Goal: Task Accomplishment & Management: Use online tool/utility

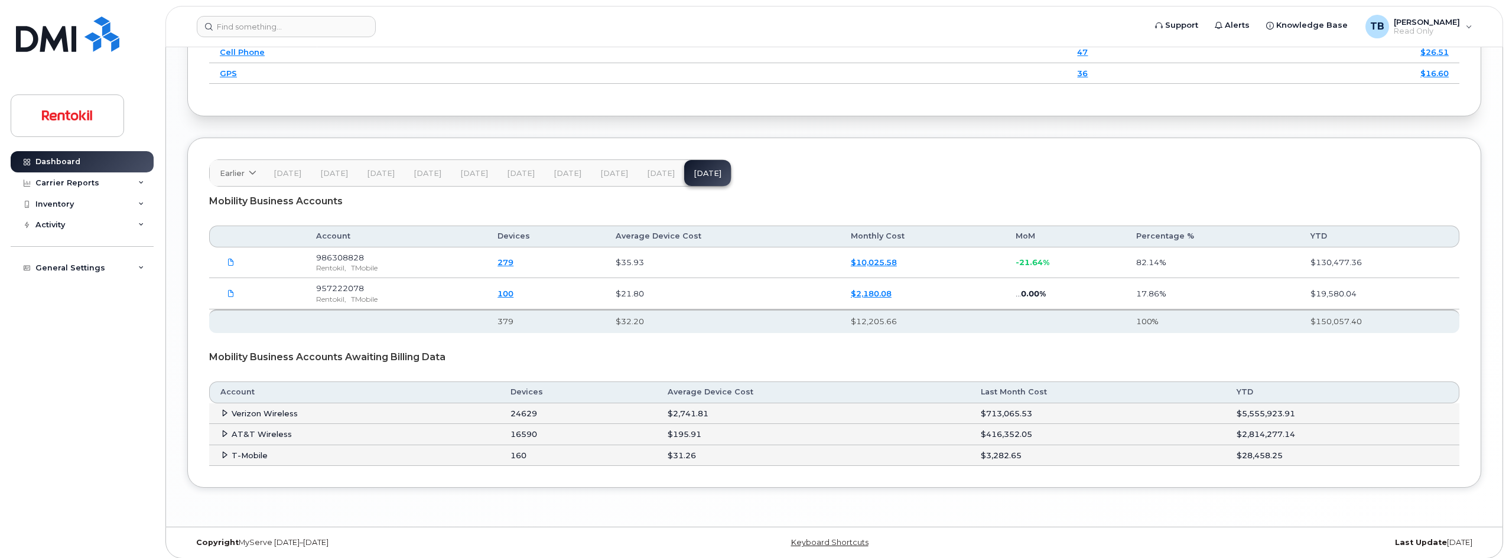
scroll to position [1800, 0]
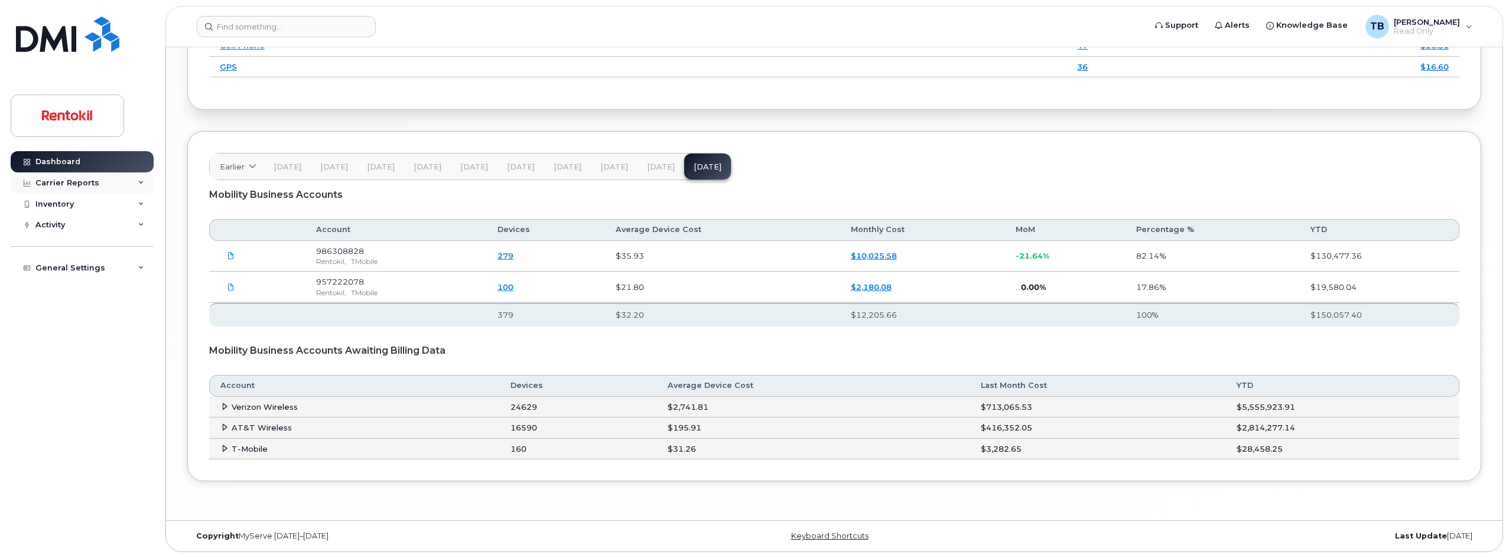
click at [48, 186] on div "Carrier Reports" at bounding box center [67, 182] width 64 height 9
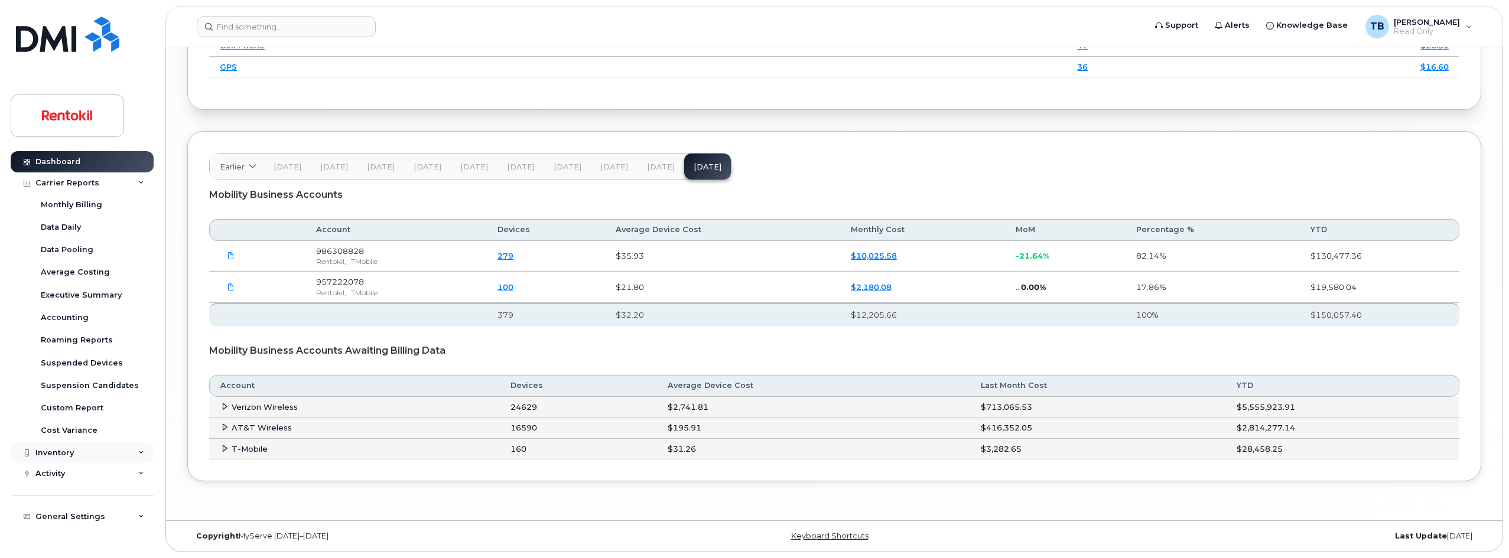
click at [48, 456] on div "Inventory" at bounding box center [54, 453] width 38 height 9
click at [61, 474] on div "Mobility Devices" at bounding box center [74, 474] width 67 height 11
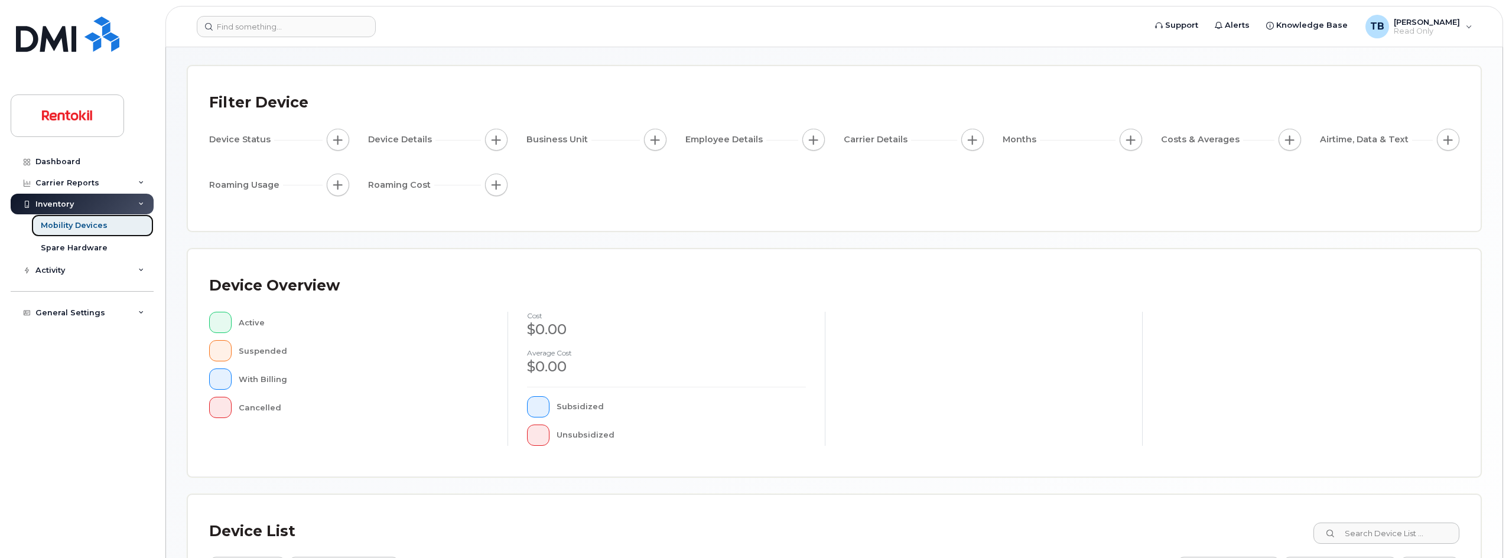
scroll to position [254, 0]
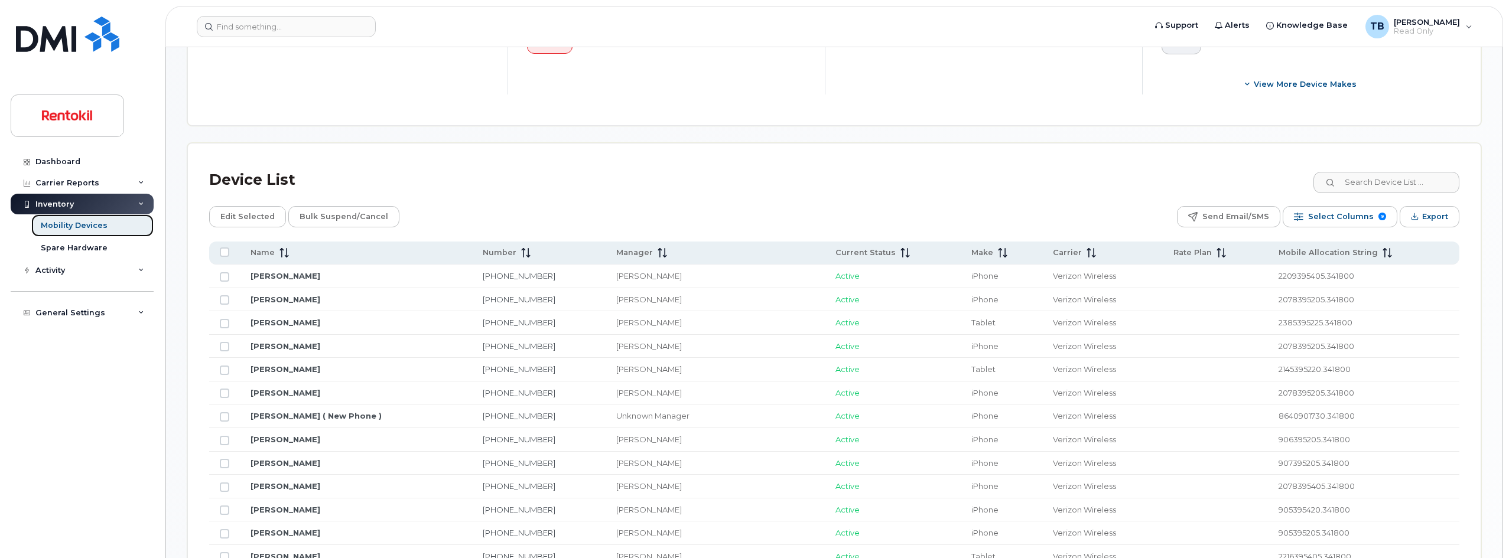
scroll to position [448, 0]
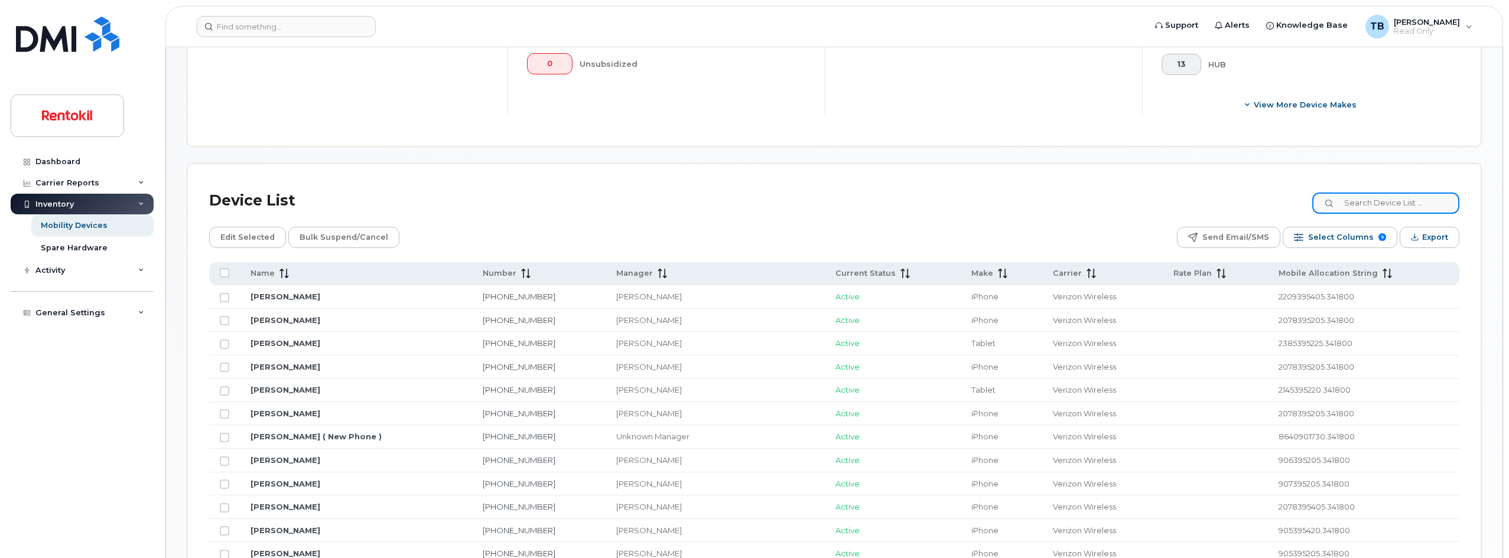
click at [1381, 203] on input at bounding box center [1386, 203] width 147 height 21
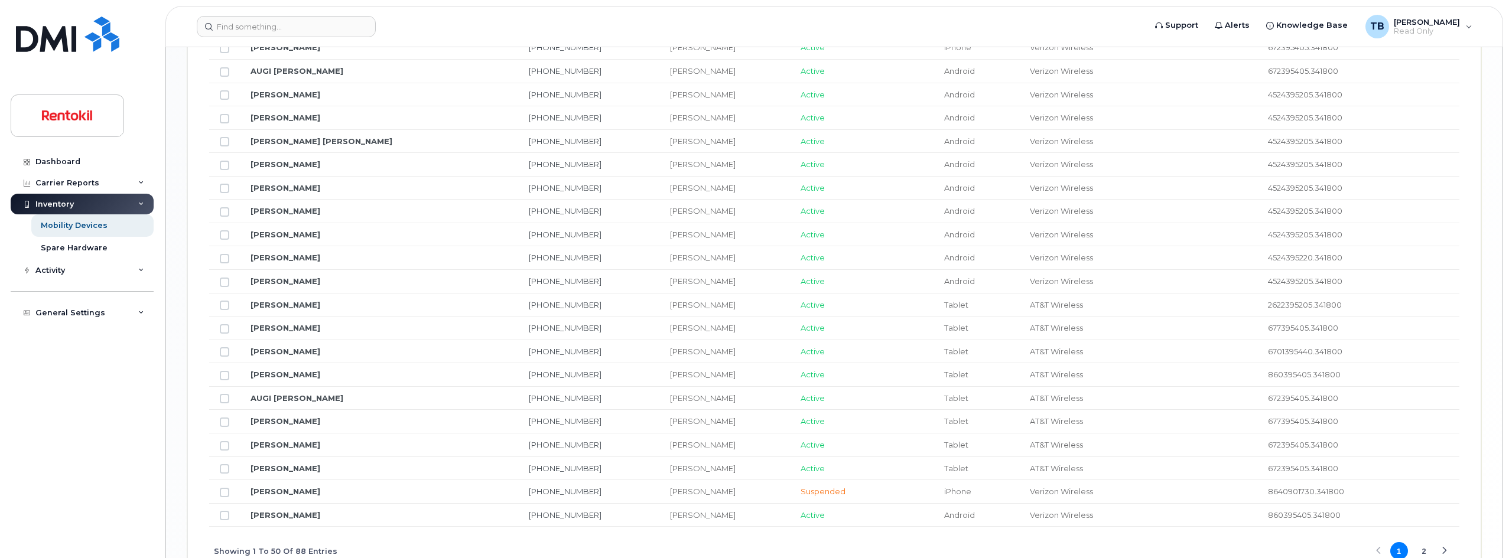
scroll to position [1394, 0]
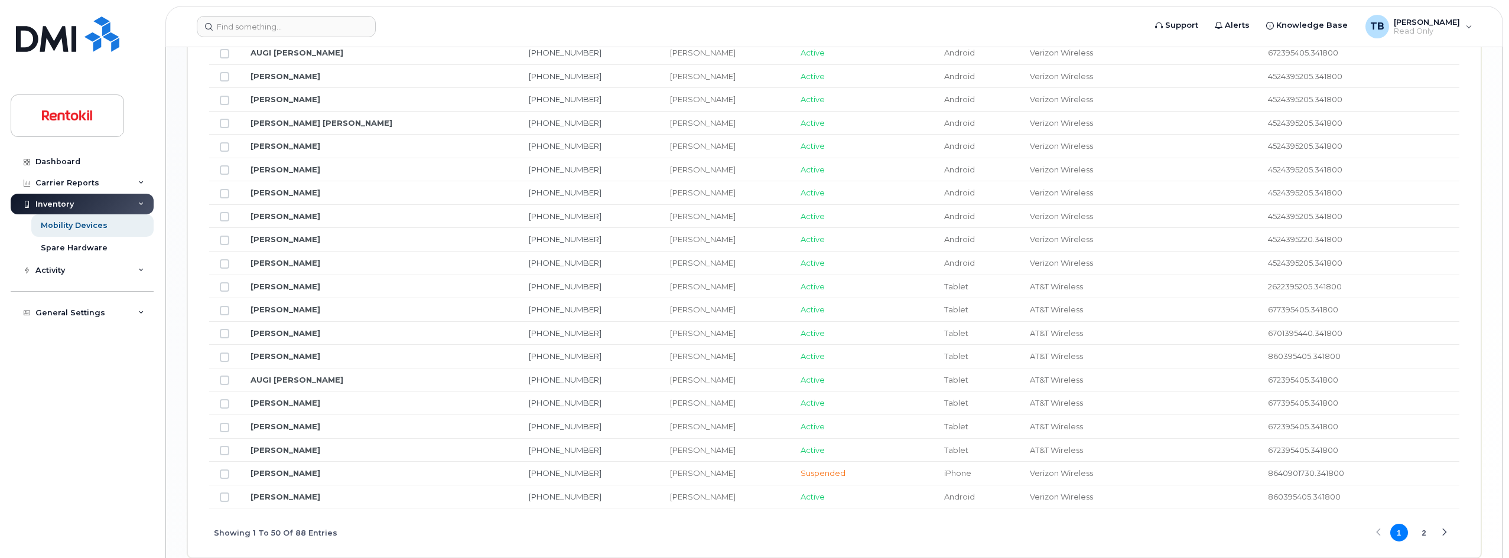
type input "[PERSON_NAME]"
click at [1445, 531] on div "Next Page" at bounding box center [1445, 534] width 8 height 8
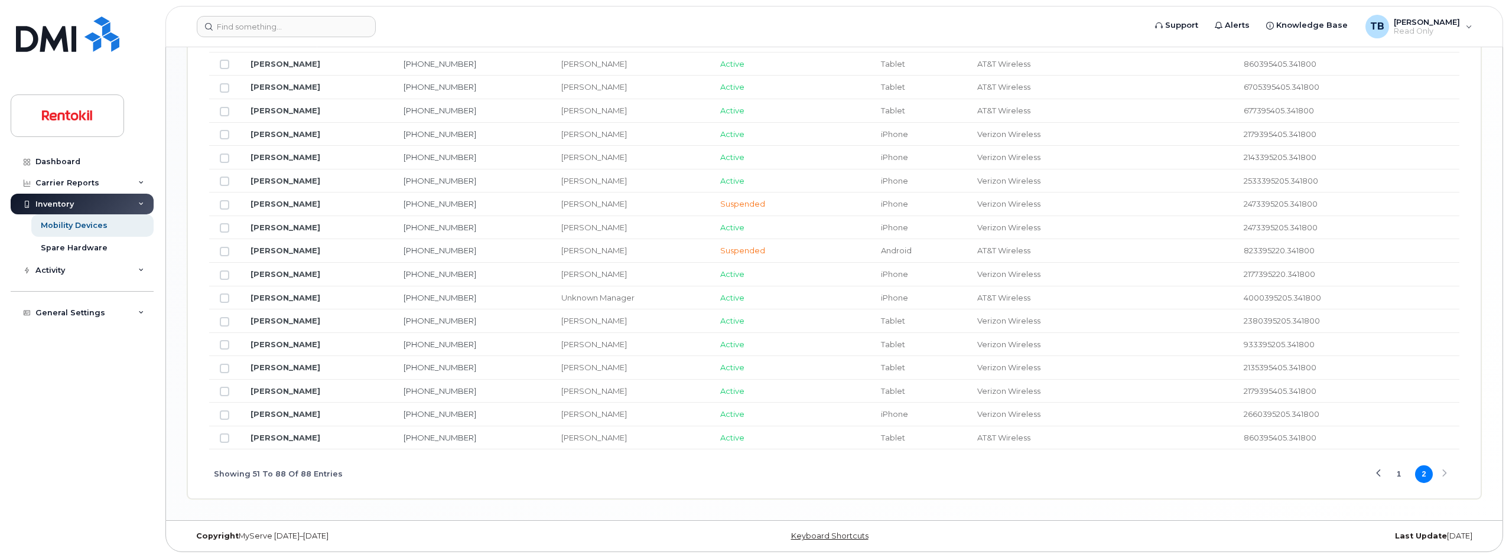
scroll to position [1172, 0]
